Goal: Information Seeking & Learning: Learn about a topic

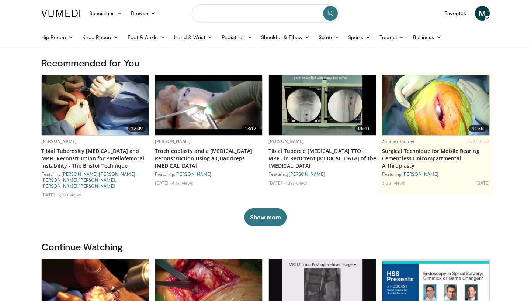
click at [241, 13] on input "Search topics, interventions" at bounding box center [266, 13] width 148 height 18
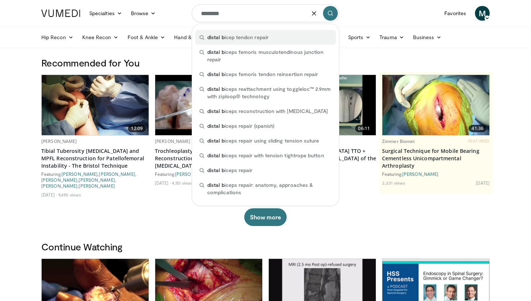
click at [238, 34] on span "distal b icep tendon repair" at bounding box center [237, 37] width 61 height 7
type input "**********"
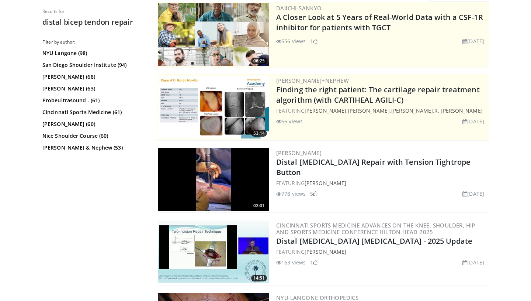
scroll to position [80, 0]
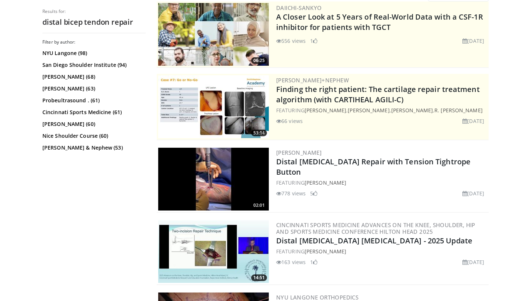
click at [229, 169] on img at bounding box center [213, 179] width 111 height 63
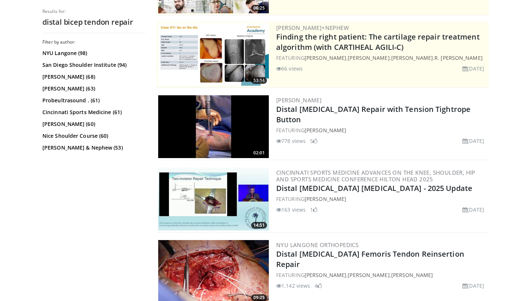
scroll to position [159, 0]
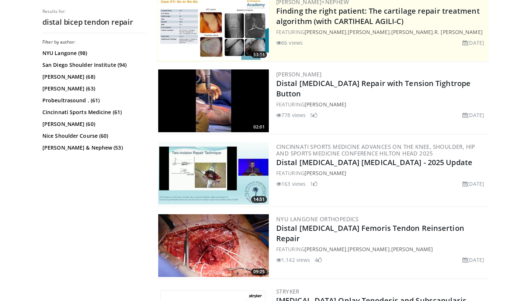
click at [224, 169] on img at bounding box center [213, 173] width 111 height 63
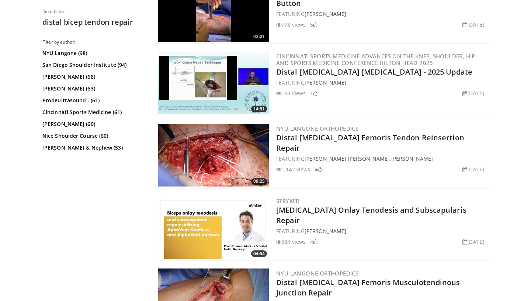
scroll to position [256, 0]
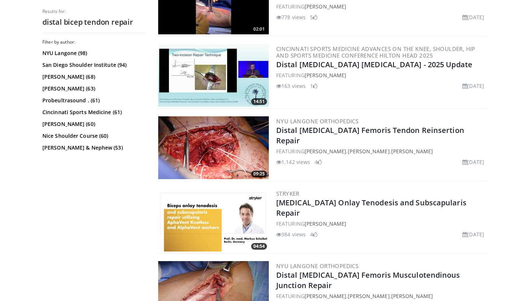
click at [231, 157] on img at bounding box center [213, 147] width 111 height 63
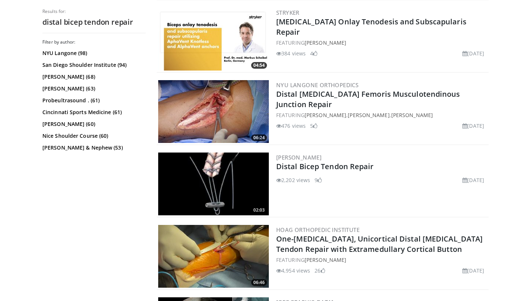
scroll to position [442, 0]
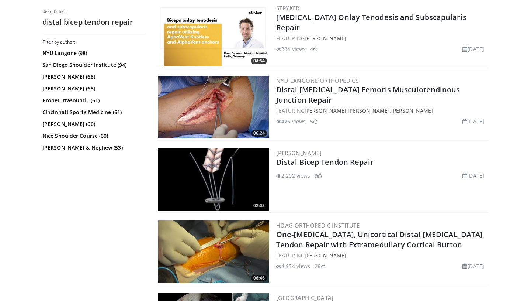
click at [229, 181] on img at bounding box center [213, 179] width 111 height 63
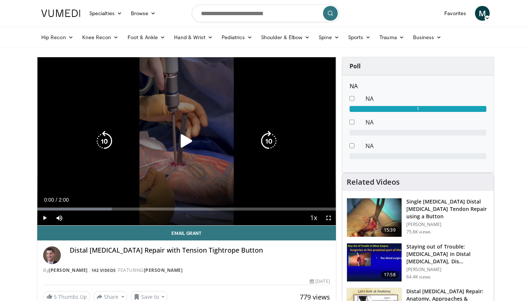
click at [188, 145] on icon "Video Player" at bounding box center [186, 141] width 21 height 21
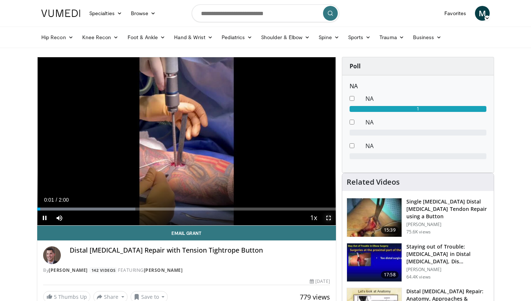
click at [328, 219] on span "Video Player" at bounding box center [328, 217] width 15 height 15
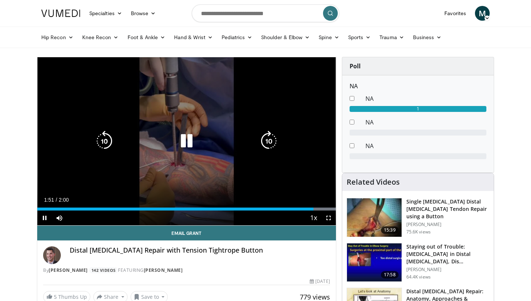
click at [189, 139] on icon "Video Player" at bounding box center [186, 141] width 21 height 21
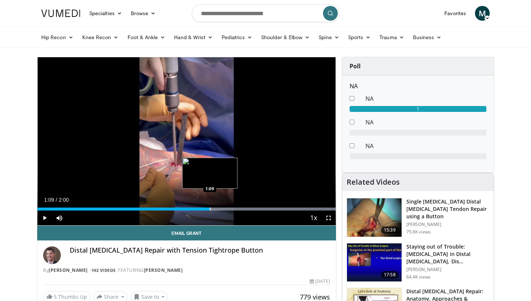
click at [210, 207] on div "Progress Bar" at bounding box center [210, 208] width 1 height 3
click at [198, 208] on div "Progress Bar" at bounding box center [198, 208] width 1 height 3
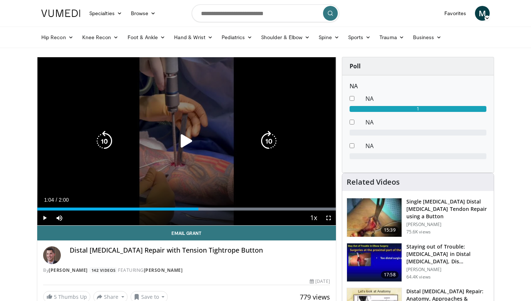
click at [186, 140] on icon "Video Player" at bounding box center [186, 141] width 21 height 21
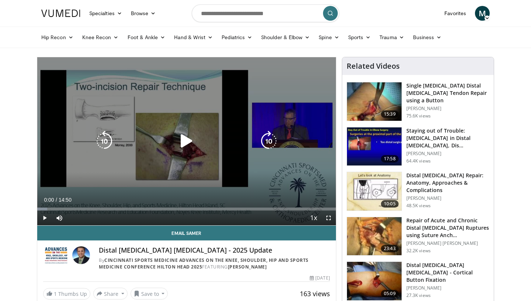
click at [186, 142] on icon "Video Player" at bounding box center [186, 141] width 21 height 21
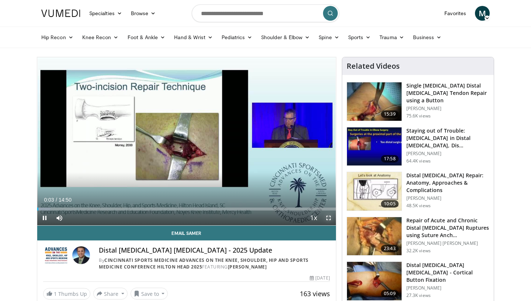
click at [328, 218] on span "Video Player" at bounding box center [328, 217] width 15 height 15
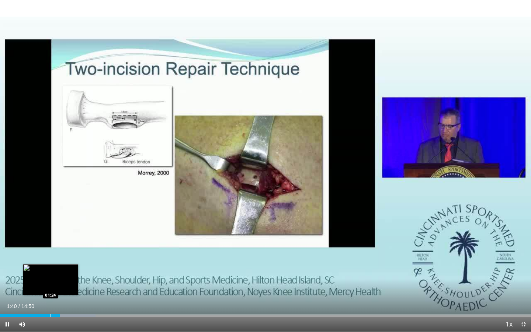
click at [51, 300] on div "Progress Bar" at bounding box center [51, 315] width 1 height 3
click at [46, 300] on div "Progress Bar" at bounding box center [46, 315] width 1 height 3
click at [42, 300] on div "Progress Bar" at bounding box center [42, 315] width 1 height 3
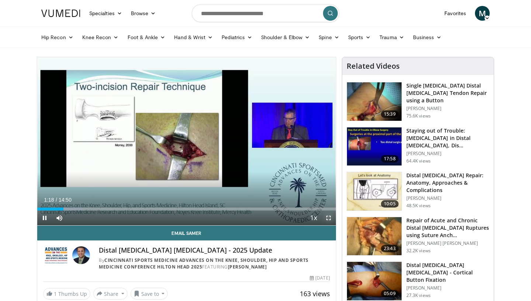
click at [329, 220] on span "Video Player" at bounding box center [328, 217] width 15 height 15
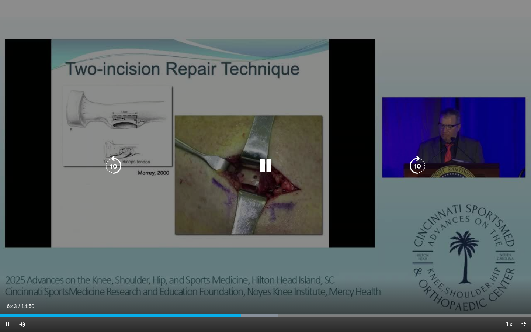
click at [239, 103] on div "10 seconds Tap to unmute" at bounding box center [265, 166] width 531 height 332
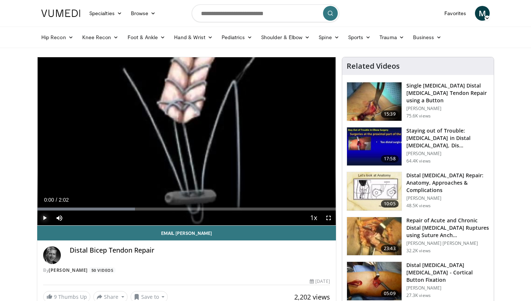
click at [45, 217] on span "Video Player" at bounding box center [44, 217] width 15 height 15
click at [331, 218] on span "Video Player" at bounding box center [328, 217] width 15 height 15
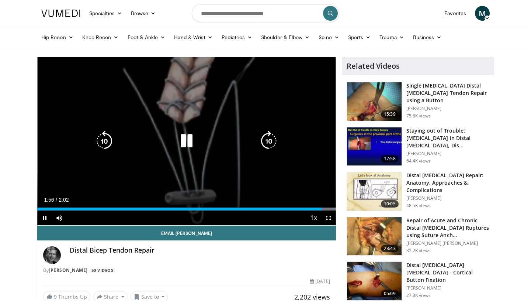
click at [187, 141] on icon "Video Player" at bounding box center [186, 141] width 21 height 21
